Goal: Navigation & Orientation: Find specific page/section

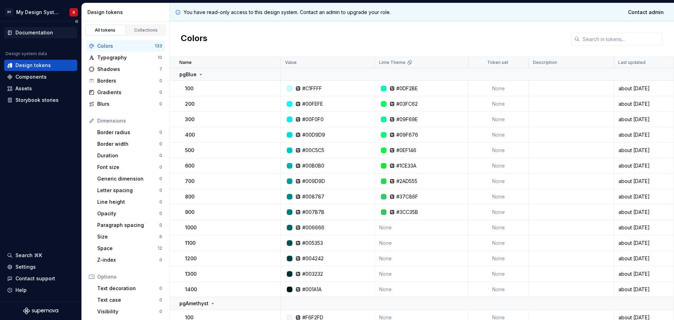
click at [44, 34] on div "Documentation" at bounding box center [34, 32] width 38 height 7
click at [28, 13] on html "PF My Design System K Documentation Design system data Design tokens Components…" at bounding box center [337, 160] width 674 height 320
